Goal: Task Accomplishment & Management: Use online tool/utility

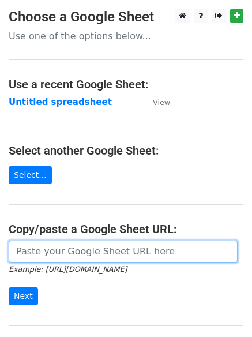
click at [52, 248] on input "url" at bounding box center [123, 251] width 229 height 22
type input "[URL][DOMAIN_NAME]"
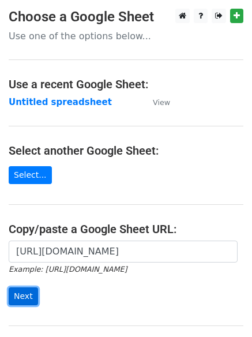
click at [17, 298] on input "Next" at bounding box center [23, 296] width 29 height 18
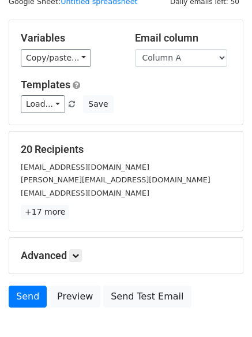
scroll to position [111, 0]
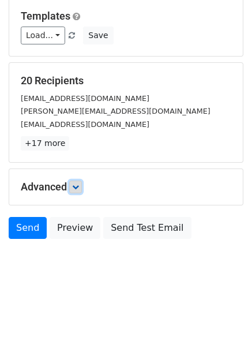
click at [79, 185] on icon at bounding box center [75, 186] width 7 height 7
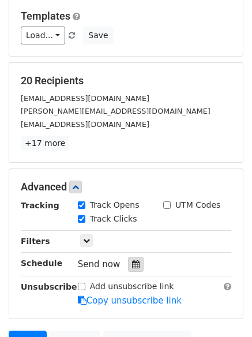
click at [132, 262] on icon at bounding box center [135, 264] width 7 height 8
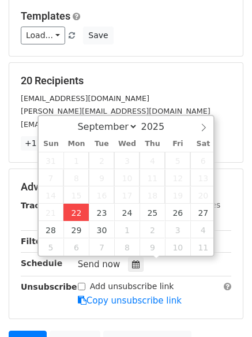
type input "2025-09-22 13:12"
type input "01"
type input "12"
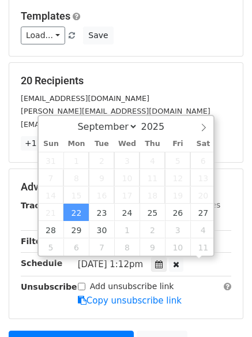
scroll to position [1, 0]
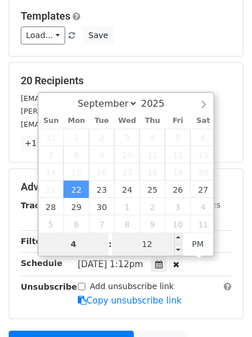
type input "4"
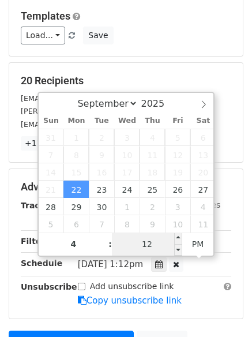
type input "2025-09-22 16:12"
type input "04"
click at [146, 244] on input "12" at bounding box center [147, 243] width 70 height 23
type input "0"
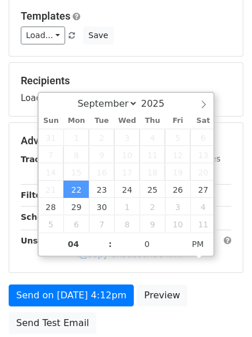
type input "2025-09-22 16:00"
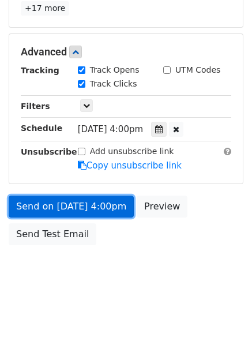
scroll to position [206, 0]
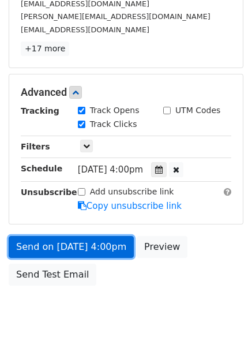
click at [65, 236] on link "Send on Sep 22 at 4:00pm" at bounding box center [71, 247] width 125 height 22
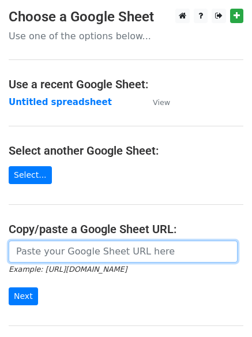
click at [63, 254] on input "url" at bounding box center [123, 251] width 229 height 22
type input "[URL][DOMAIN_NAME]"
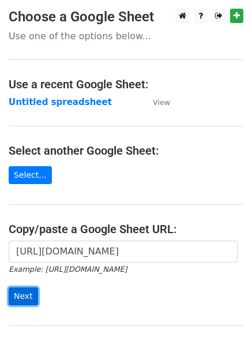
click at [21, 298] on input "Next" at bounding box center [23, 296] width 29 height 18
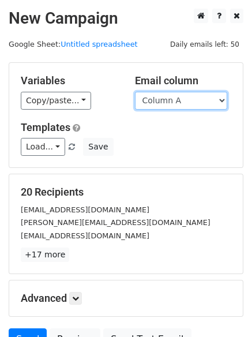
click at [224, 100] on select "Column A Column B Column C Column D Column E" at bounding box center [181, 101] width 92 height 18
select select "Column B"
click at [135, 92] on select "Column A Column B Column C Column D Column E" at bounding box center [181, 101] width 92 height 18
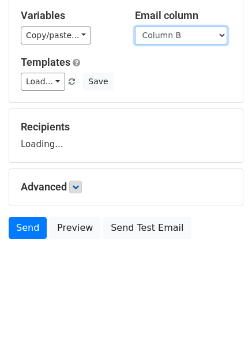
scroll to position [111, 0]
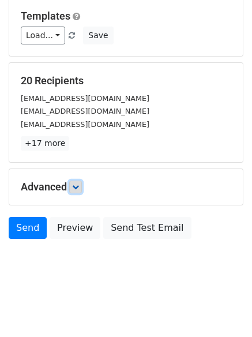
click at [77, 189] on icon at bounding box center [75, 186] width 7 height 7
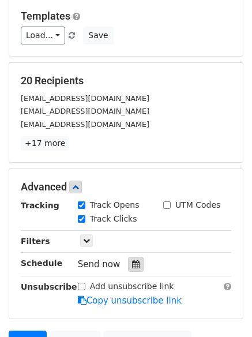
click at [130, 260] on div at bounding box center [136, 264] width 16 height 15
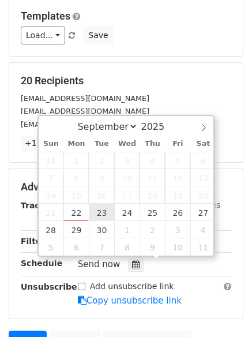
type input "2025-09-23 12:00"
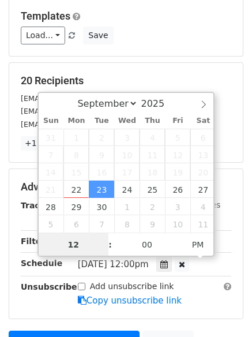
scroll to position [1, 0]
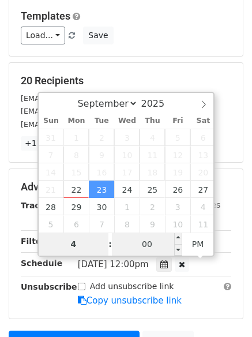
type input "4"
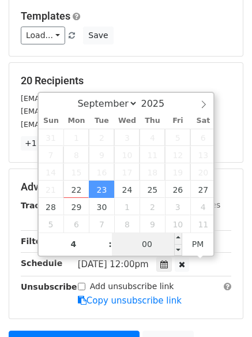
type input "2025-09-23 16:00"
type input "04"
click at [150, 239] on input "00" at bounding box center [147, 243] width 70 height 23
type input "5"
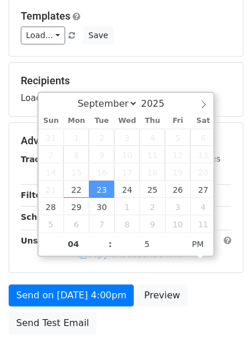
type input "2025-09-23 16:05"
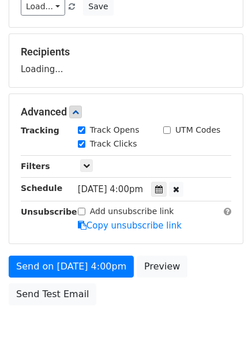
scroll to position [206, 0]
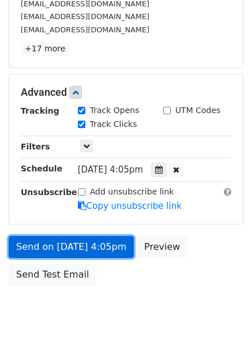
click at [65, 243] on link "Send on Sep 23 at 4:05pm" at bounding box center [71, 247] width 125 height 22
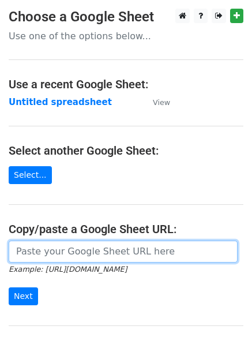
click at [49, 253] on input "url" at bounding box center [123, 251] width 229 height 22
type input "[URL][DOMAIN_NAME]"
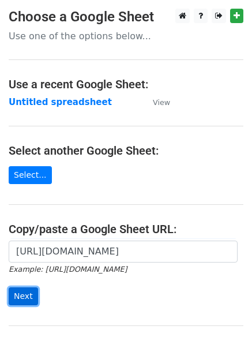
click at [17, 295] on input "Next" at bounding box center [23, 296] width 29 height 18
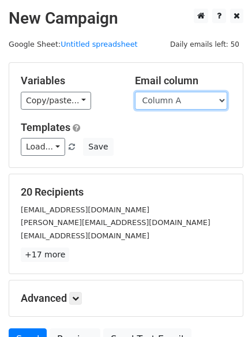
click at [222, 99] on select "Column A Column B Column C Column D Column E" at bounding box center [181, 101] width 92 height 18
select select "Column C"
click at [135, 92] on select "Column A Column B Column C Column D Column E" at bounding box center [181, 101] width 92 height 18
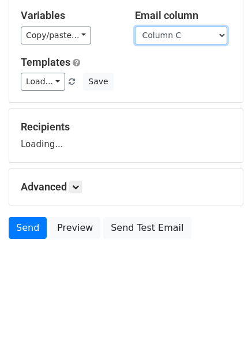
scroll to position [72, 0]
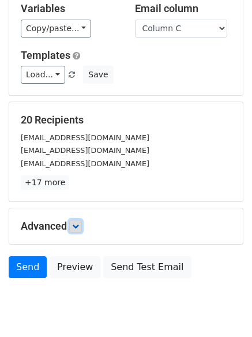
click at [77, 225] on icon at bounding box center [75, 226] width 7 height 7
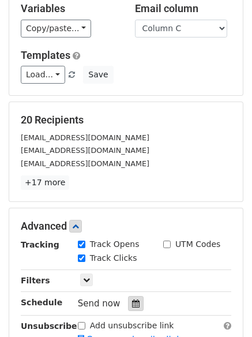
click at [132, 302] on icon at bounding box center [135, 303] width 7 height 8
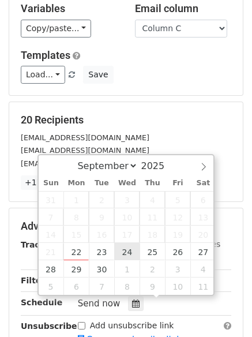
type input "2025-09-24 12:00"
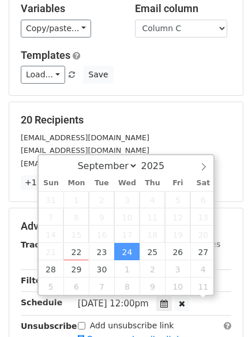
scroll to position [1, 0]
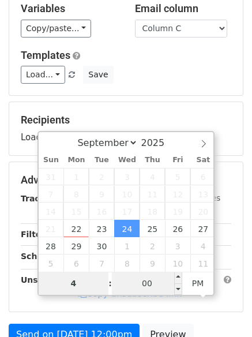
type input "4"
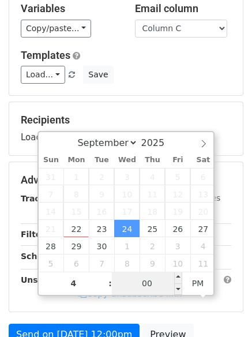
type input "2025-09-24 16:00"
type input "04"
click at [149, 285] on input "00" at bounding box center [147, 283] width 70 height 23
type input "10"
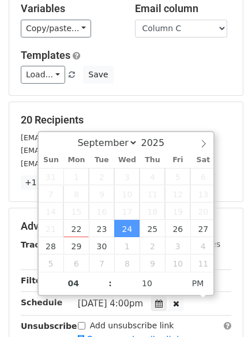
type input "2025-09-24 16:10"
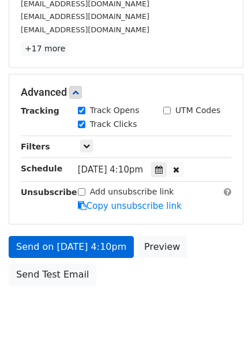
scroll to position [252, 0]
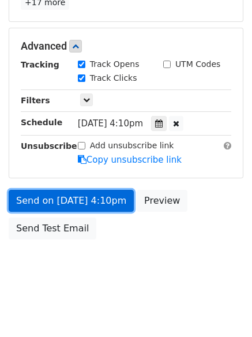
click at [58, 201] on link "Send on Sep 24 at 4:10pm" at bounding box center [71, 201] width 125 height 22
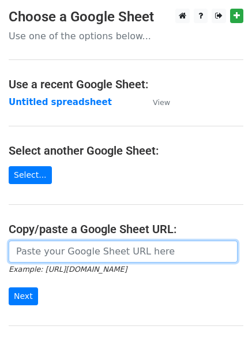
click at [92, 250] on input "url" at bounding box center [123, 251] width 229 height 22
type input "[URL][DOMAIN_NAME]"
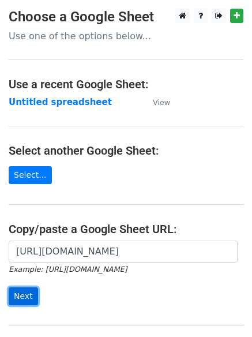
click at [22, 293] on input "Next" at bounding box center [23, 296] width 29 height 18
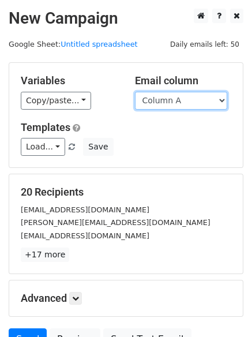
click at [220, 100] on select "Column A Column B Column C Column D Column E" at bounding box center [181, 101] width 92 height 18
select select "Column D"
click at [135, 92] on select "Column A Column B Column C Column D Column E" at bounding box center [181, 101] width 92 height 18
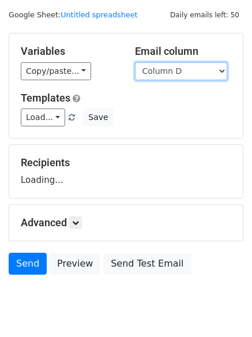
scroll to position [65, 0]
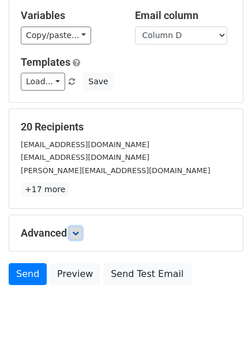
click at [79, 233] on icon at bounding box center [75, 233] width 7 height 7
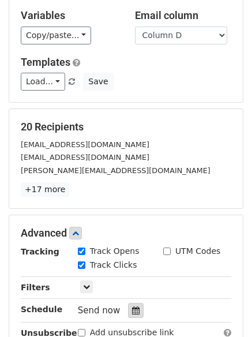
click at [132, 310] on icon at bounding box center [135, 310] width 7 height 8
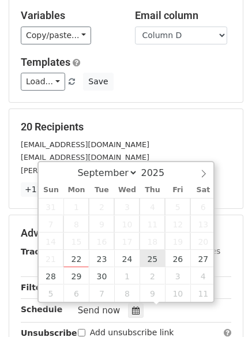
type input "2025-09-25 12:00"
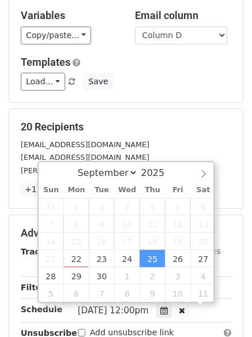
scroll to position [1, 0]
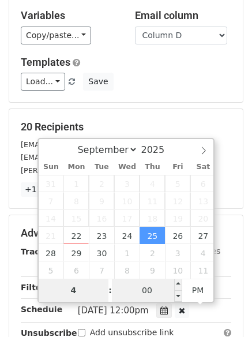
type input "4"
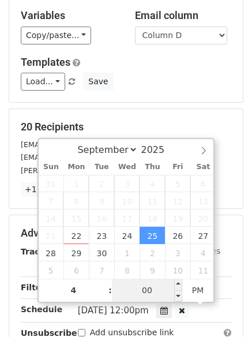
type input "2025-09-25 16:00"
type input "04"
click at [146, 296] on input "00" at bounding box center [147, 290] width 70 height 23
type input "15"
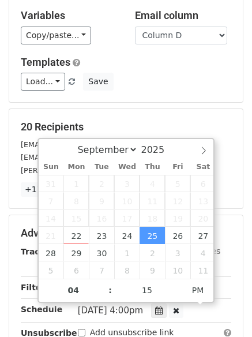
type input "2025-09-25 16:15"
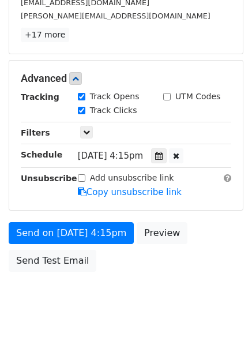
scroll to position [206, 0]
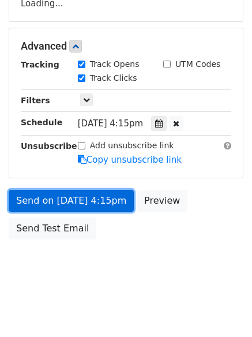
click at [46, 197] on link "Send on Sep 25 at 4:15pm" at bounding box center [71, 201] width 125 height 22
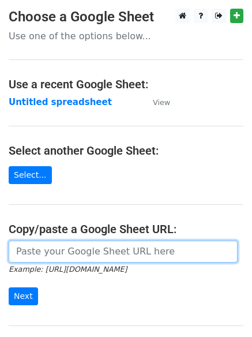
click at [57, 253] on input "url" at bounding box center [123, 251] width 229 height 22
type input "[URL][DOMAIN_NAME]"
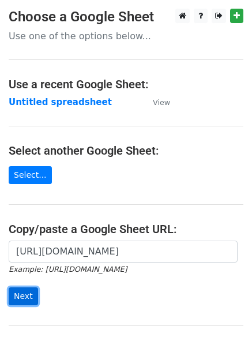
click at [18, 296] on input "Next" at bounding box center [23, 296] width 29 height 18
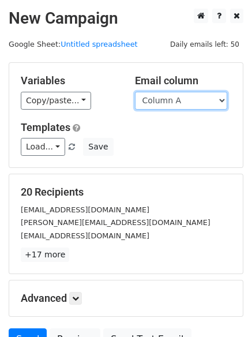
click at [224, 97] on select "Column A Column B Column C Column D Column E" at bounding box center [181, 101] width 92 height 18
select select "Column E"
click at [135, 92] on select "Column A Column B Column C Column D Column E" at bounding box center [181, 101] width 92 height 18
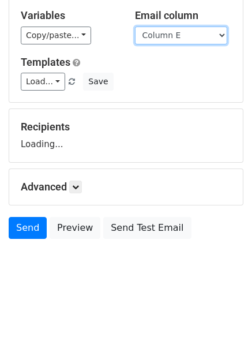
scroll to position [98, 0]
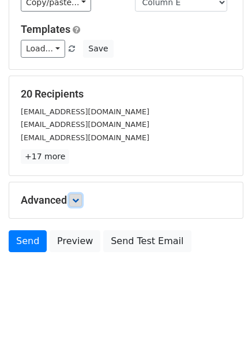
click at [76, 202] on icon at bounding box center [75, 200] width 7 height 7
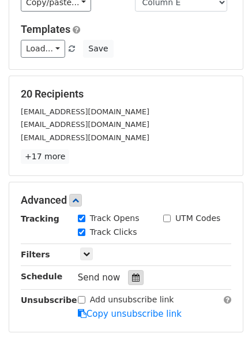
click at [134, 276] on div at bounding box center [136, 277] width 16 height 15
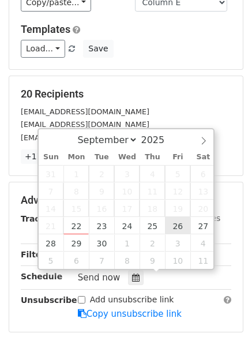
type input "2025-09-26 12:00"
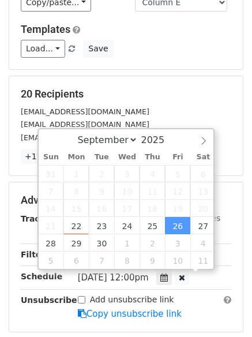
scroll to position [1, 0]
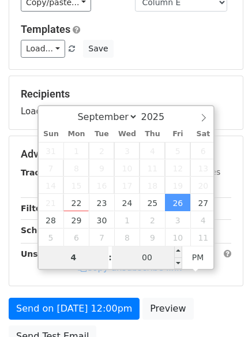
type input "4"
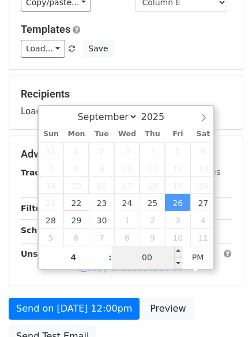
type input "2025-09-26 16:00"
type input "04"
click at [156, 263] on input "00" at bounding box center [147, 257] width 70 height 23
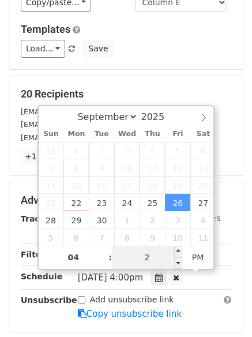
type input "20"
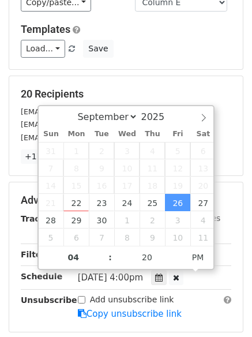
type input "2025-09-26 16:20"
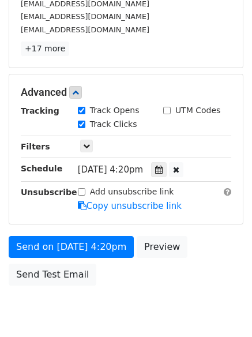
scroll to position [225, 0]
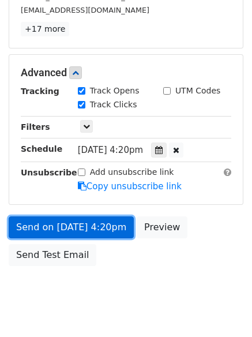
click at [64, 224] on link "Send on Sep 26 at 4:20pm" at bounding box center [71, 227] width 125 height 22
